Goal: Find specific fact

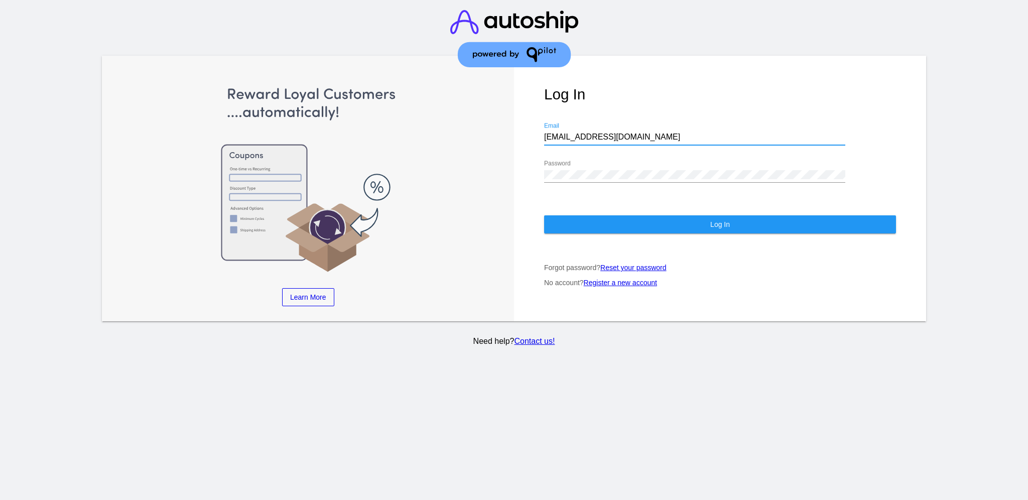
drag, startPoint x: 615, startPoint y: 126, endPoint x: 532, endPoint y: 125, distance: 82.8
click at [532, 125] on div "Log In [EMAIL_ADDRESS][DOMAIN_NAME] Email Password Log In Forgot password? Rese…" at bounding box center [720, 189] width 412 height 266
paste input "[EMAIL_ADDRESS][DOMAIN_NAME]"
type input "[EMAIL_ADDRESS][DOMAIN_NAME]"
click at [474, 149] on div "Learn More Learn How Learn More Learn How Learn More Learn How ‹ › Log In [EMAI…" at bounding box center [514, 189] width 824 height 266
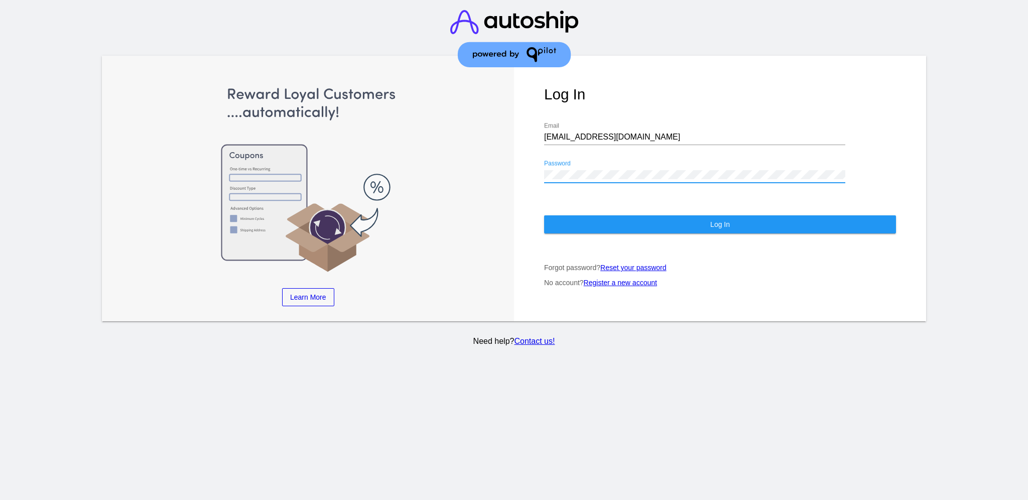
click at [485, 164] on div "Learn More Learn How Learn More Learn How Learn More Learn How ‹ › Log In [EMAI…" at bounding box center [514, 189] width 824 height 266
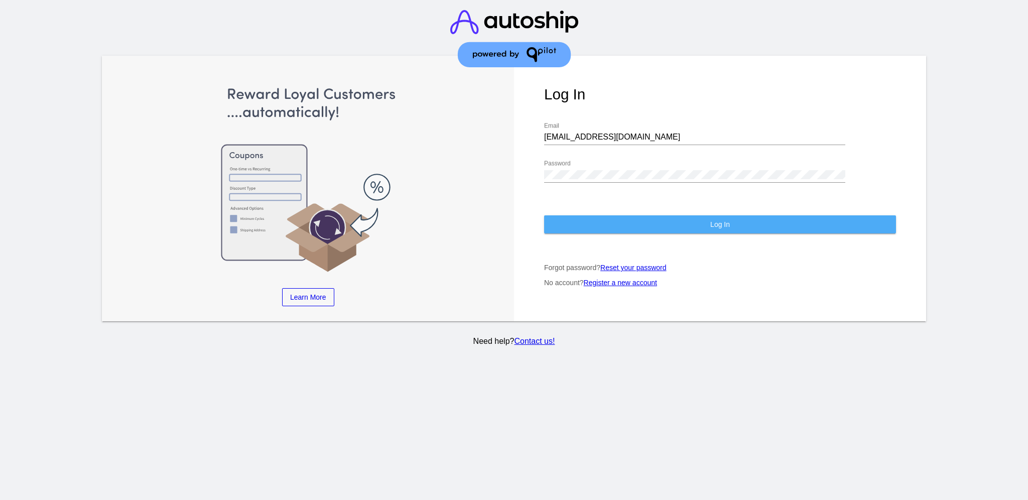
click at [559, 217] on button "Log In" at bounding box center [720, 224] width 352 height 18
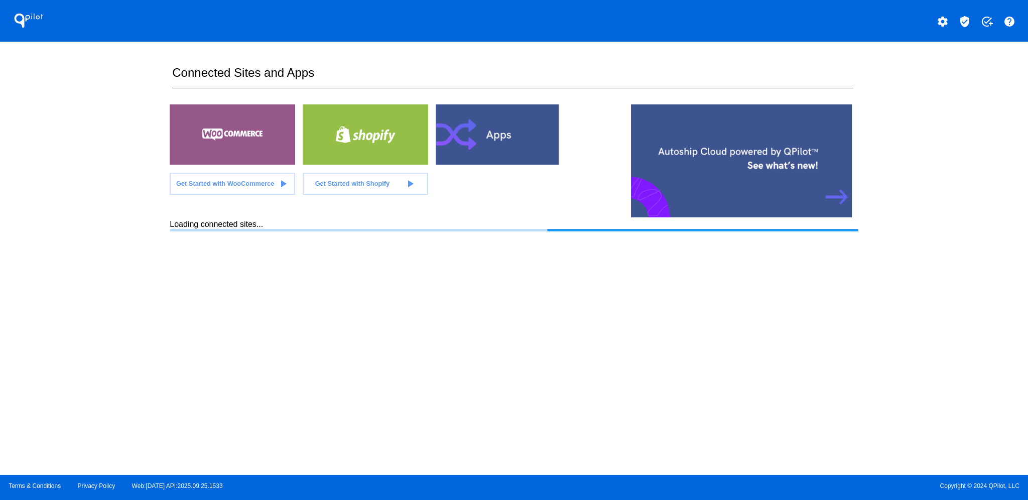
click at [968, 22] on mat-icon "verified_user" at bounding box center [965, 22] width 12 height 12
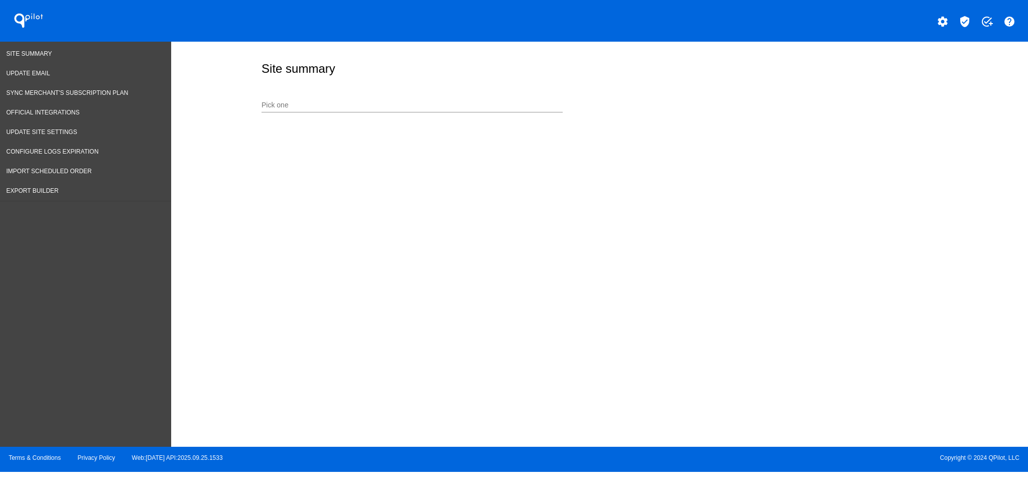
click at [452, 105] on input "Pick one" at bounding box center [411, 105] width 301 height 8
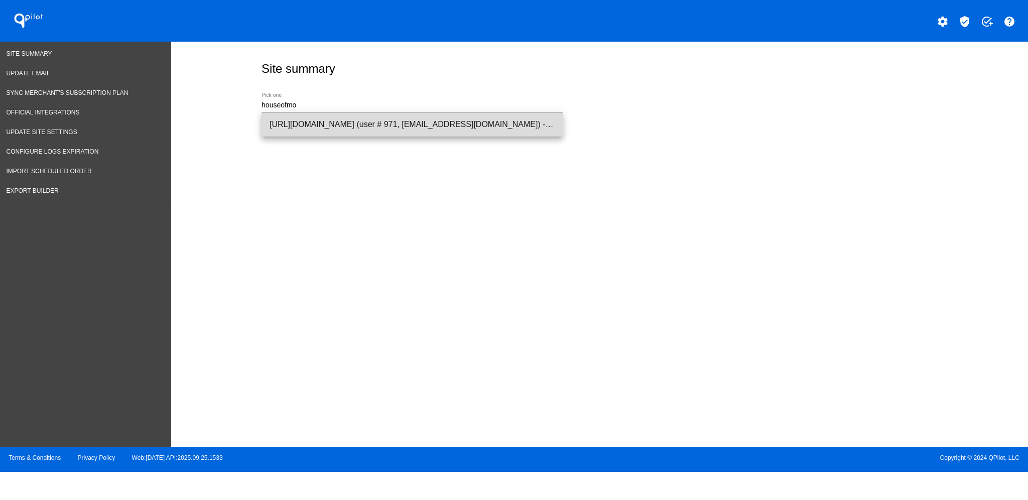
click at [454, 118] on span "[URL][DOMAIN_NAME] (user # 971, [EMAIL_ADDRESS][DOMAIN_NAME]) - Production" at bounding box center [412, 124] width 285 height 24
type input "[URL][DOMAIN_NAME] (user # 971, [EMAIL_ADDRESS][DOMAIN_NAME]) - Production"
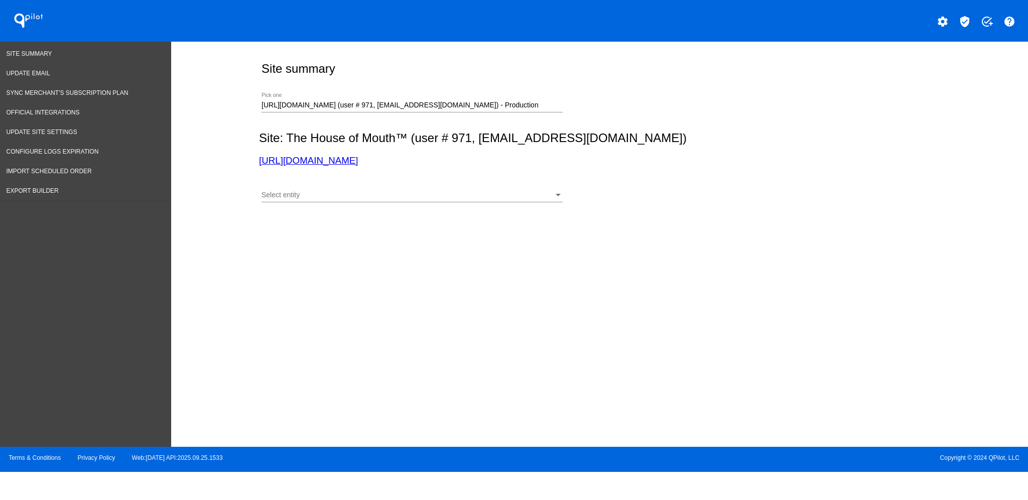
click at [524, 189] on div "Select entity Select entity" at bounding box center [411, 193] width 301 height 20
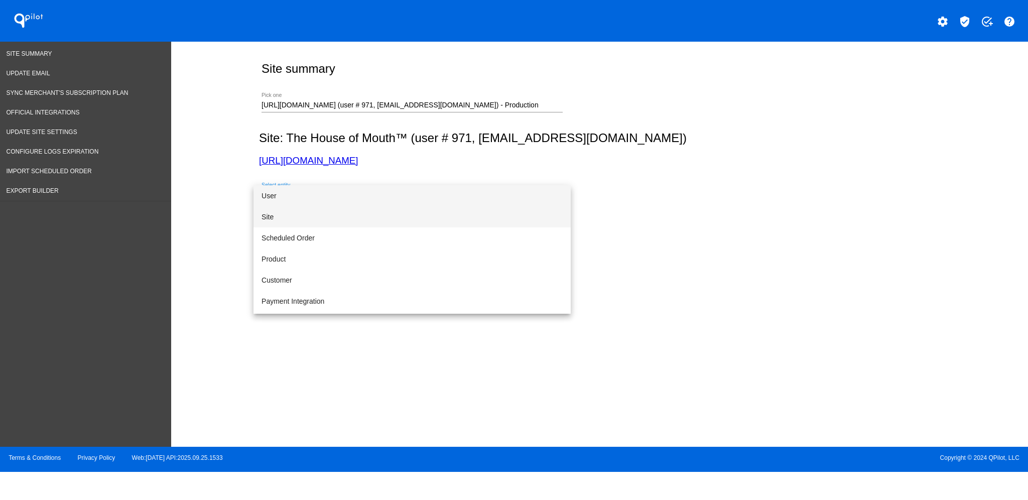
click at [510, 215] on span "Site" at bounding box center [411, 216] width 301 height 21
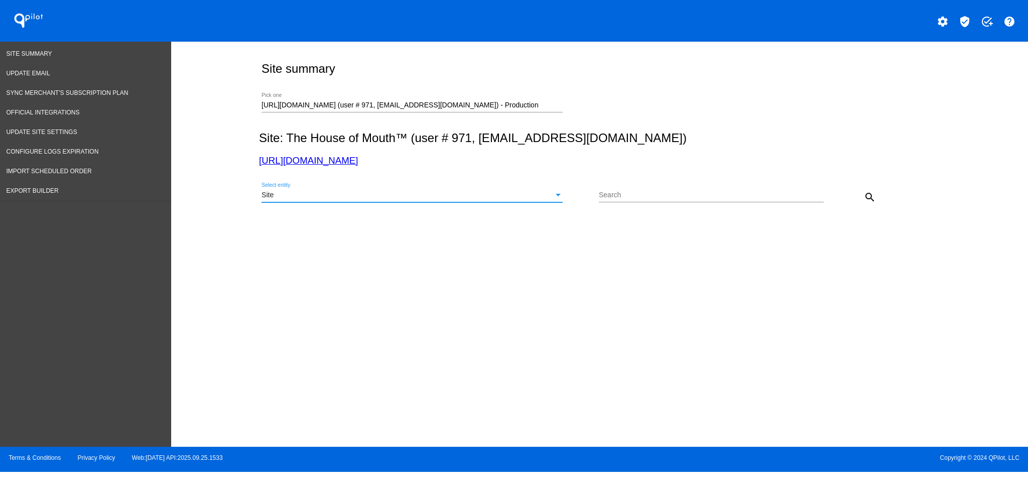
click at [868, 194] on mat-icon "search" at bounding box center [870, 197] width 12 height 12
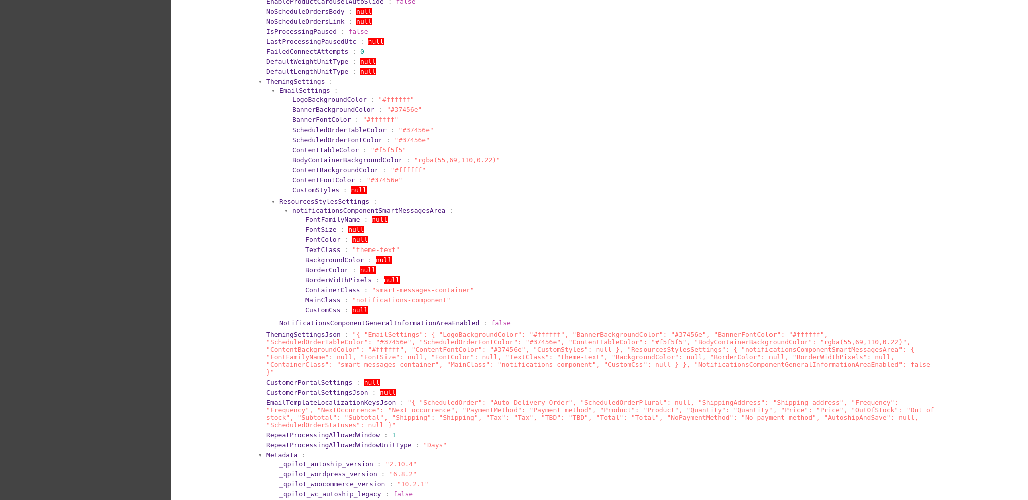
scroll to position [602, 0]
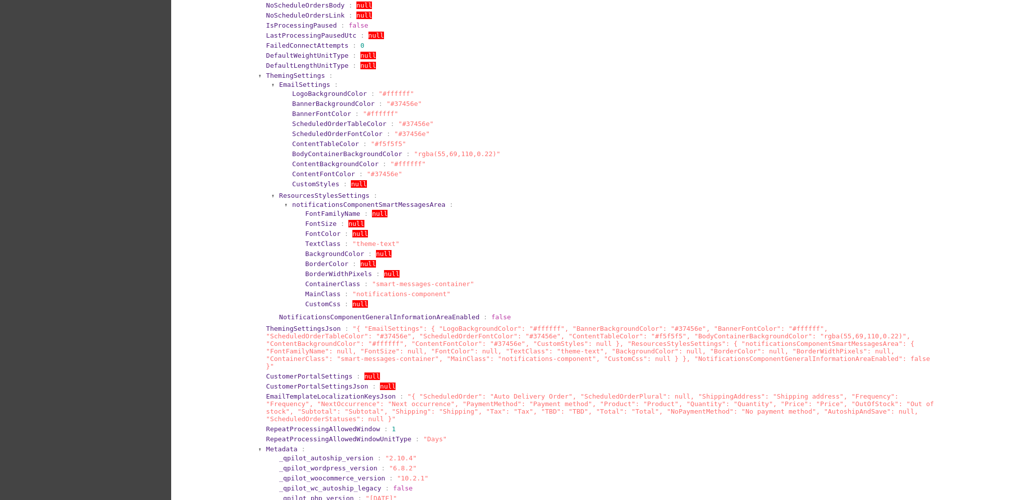
click at [276, 72] on span "ThemingSettings" at bounding box center [295, 76] width 59 height 8
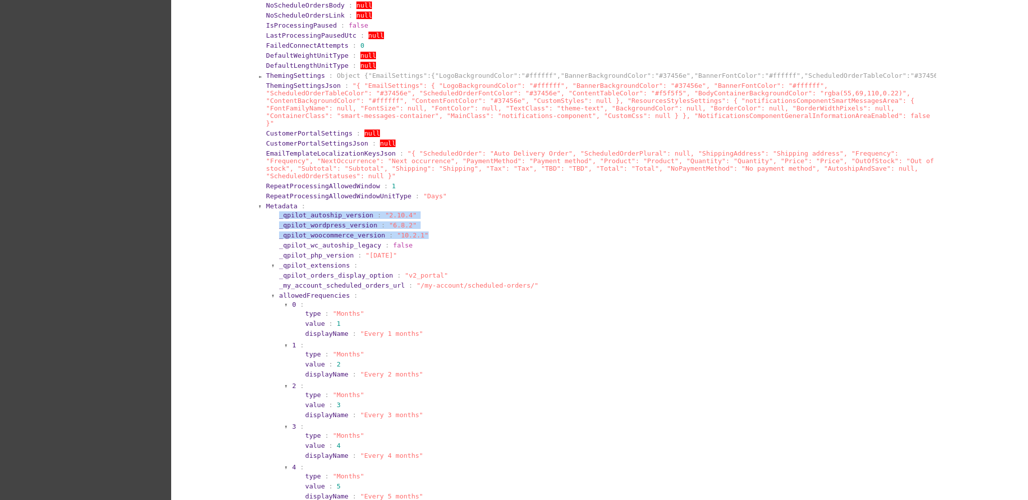
drag, startPoint x: 261, startPoint y: 196, endPoint x: 424, endPoint y: 220, distance: 163.8
click at [424, 220] on section "Metadata : _qpilot_autoship_version : "2.10.4" _qpilot_wordpress_version : "6.8…" at bounding box center [600, 424] width 671 height 447
copy section "_qpilot_autoship_version : "2.10.4" _qpilot_wordpress_version : "6.8.2" _qpilot…"
